Goal: Task Accomplishment & Management: Manage account settings

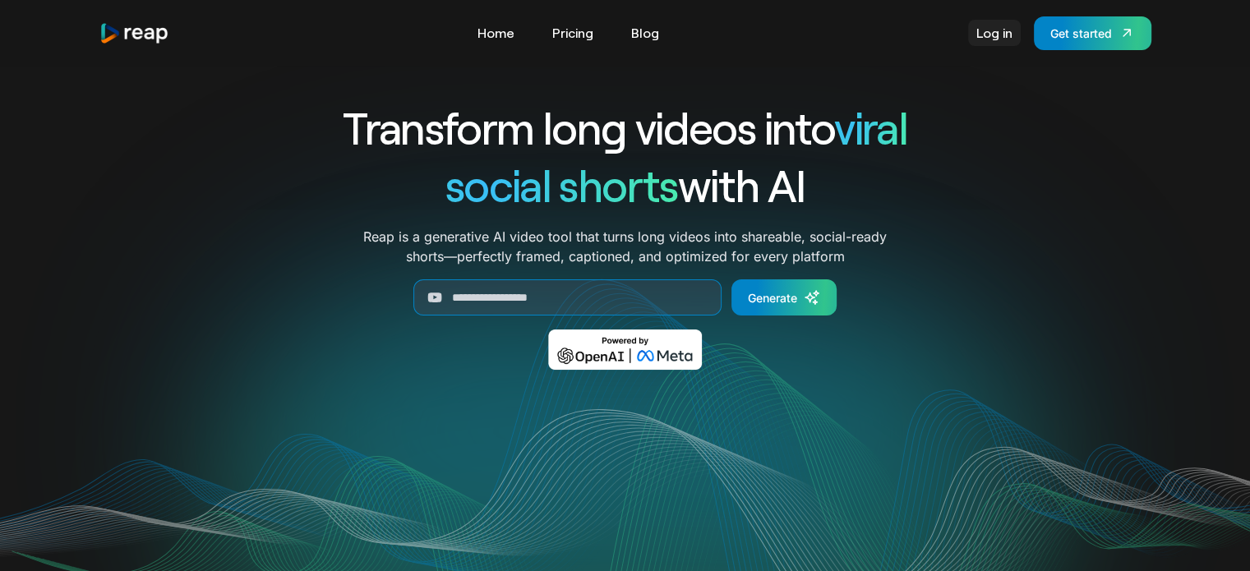
click at [999, 27] on link "Log in" at bounding box center [994, 33] width 53 height 26
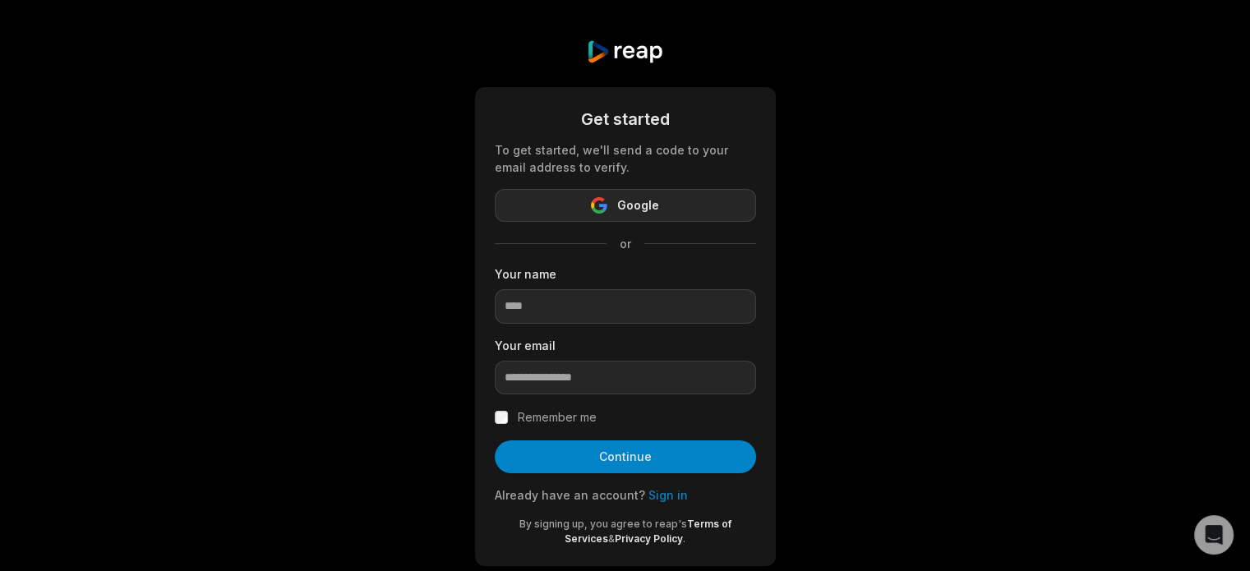
click at [655, 194] on button "Google" at bounding box center [625, 205] width 261 height 33
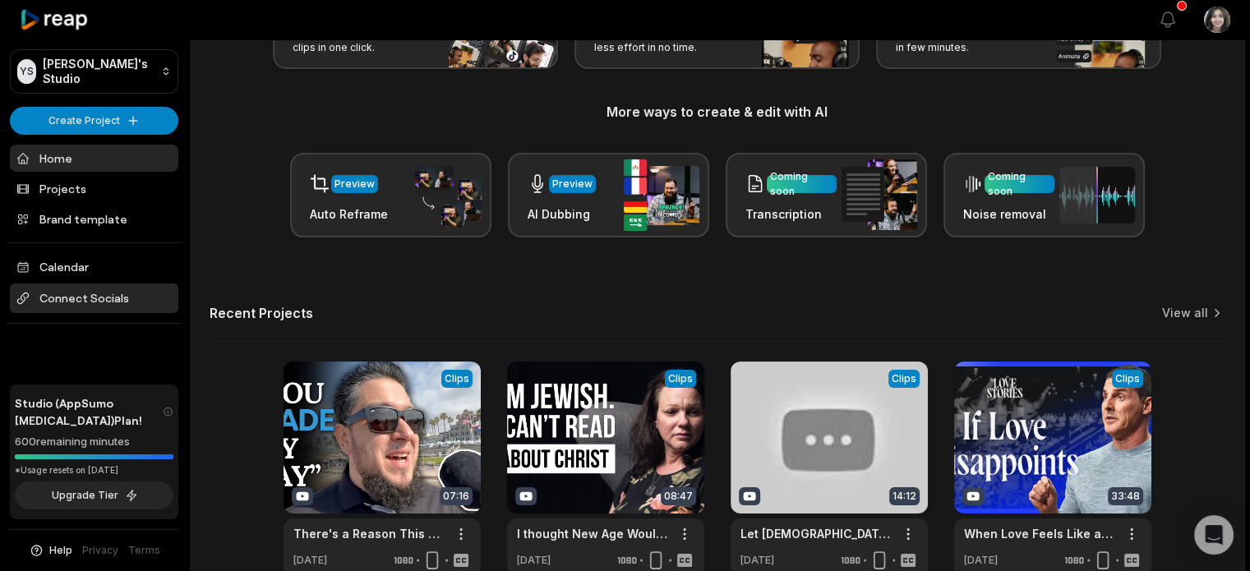
scroll to position [164, 0]
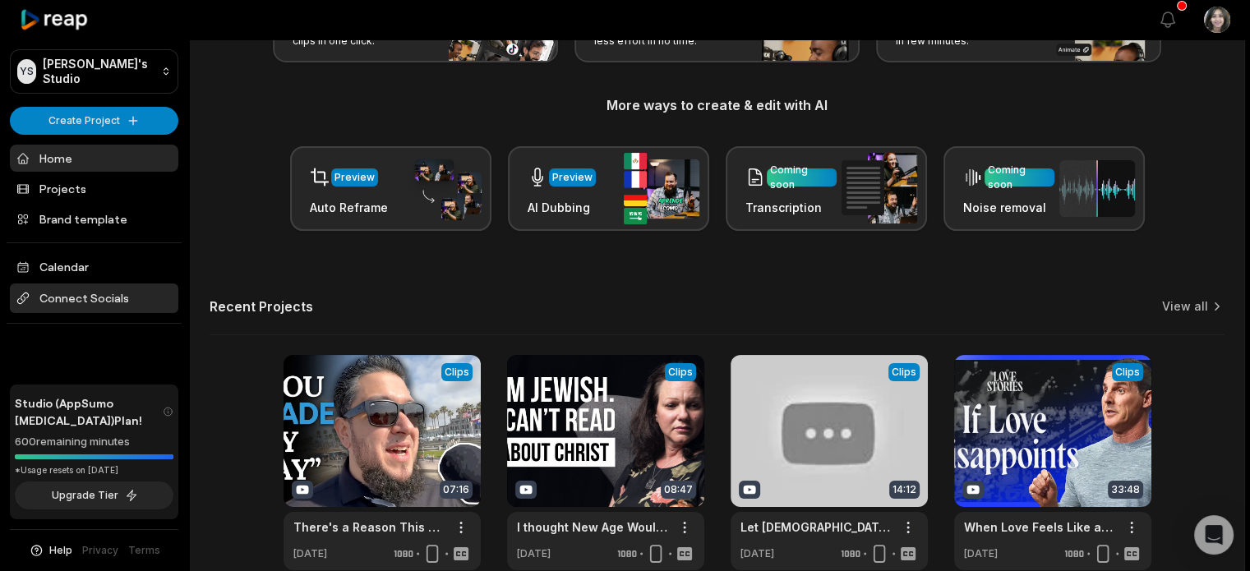
click at [99, 291] on span "Connect Socials" at bounding box center [94, 298] width 168 height 30
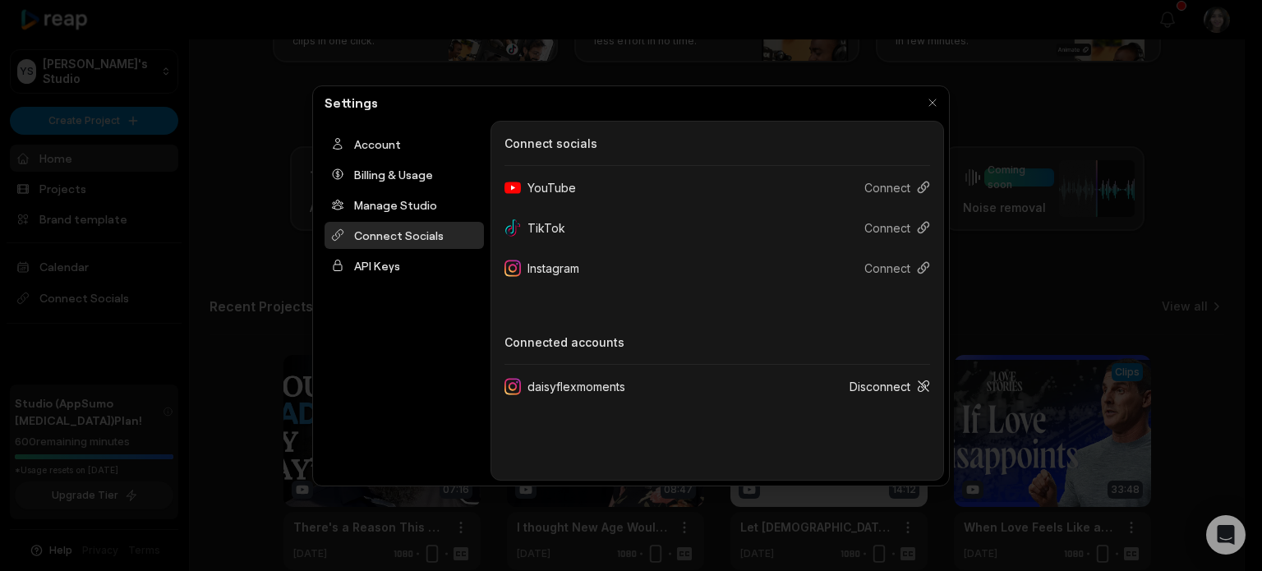
click at [863, 386] on button "Disconnect" at bounding box center [883, 386] width 94 height 30
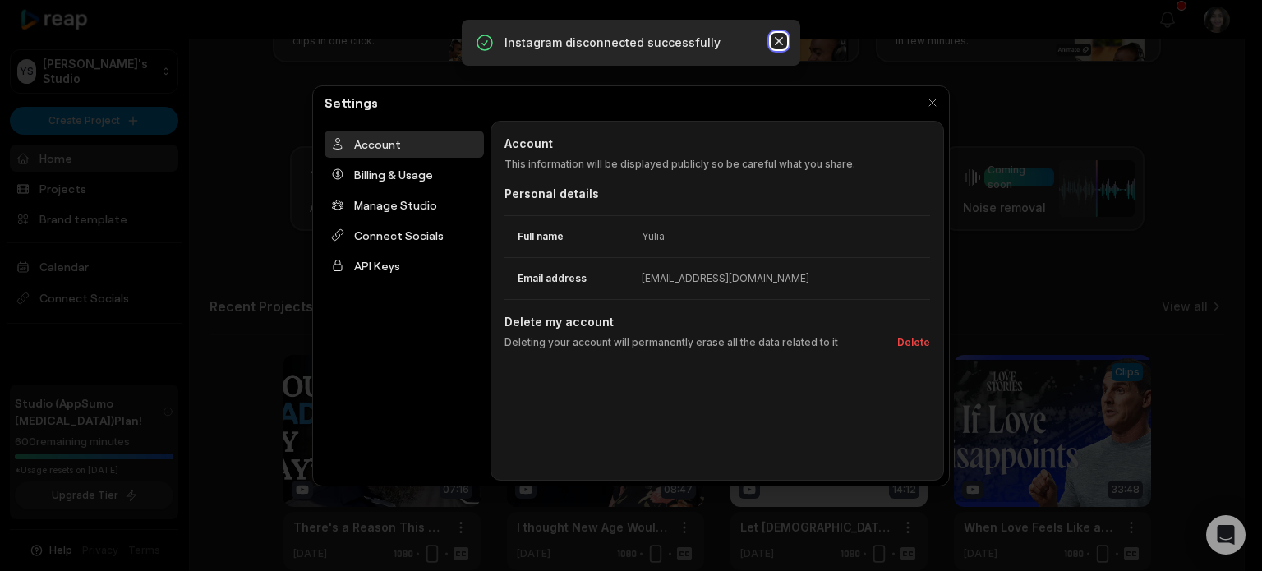
click at [782, 35] on icon "button" at bounding box center [779, 41] width 16 height 16
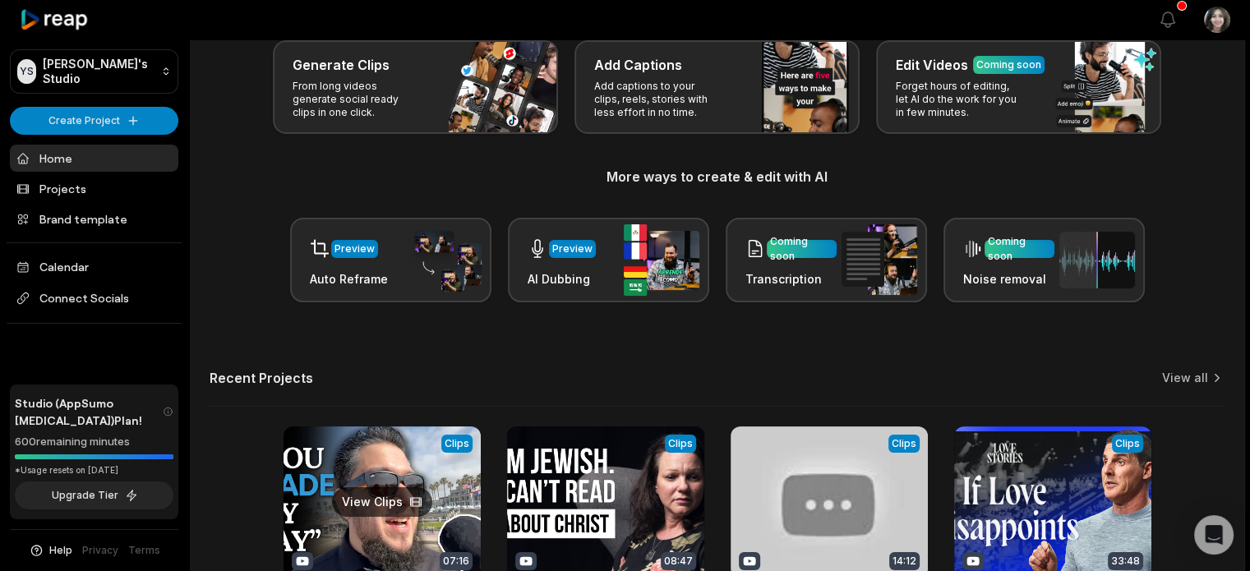
scroll to position [0, 0]
